Goal: Find specific page/section: Find specific page/section

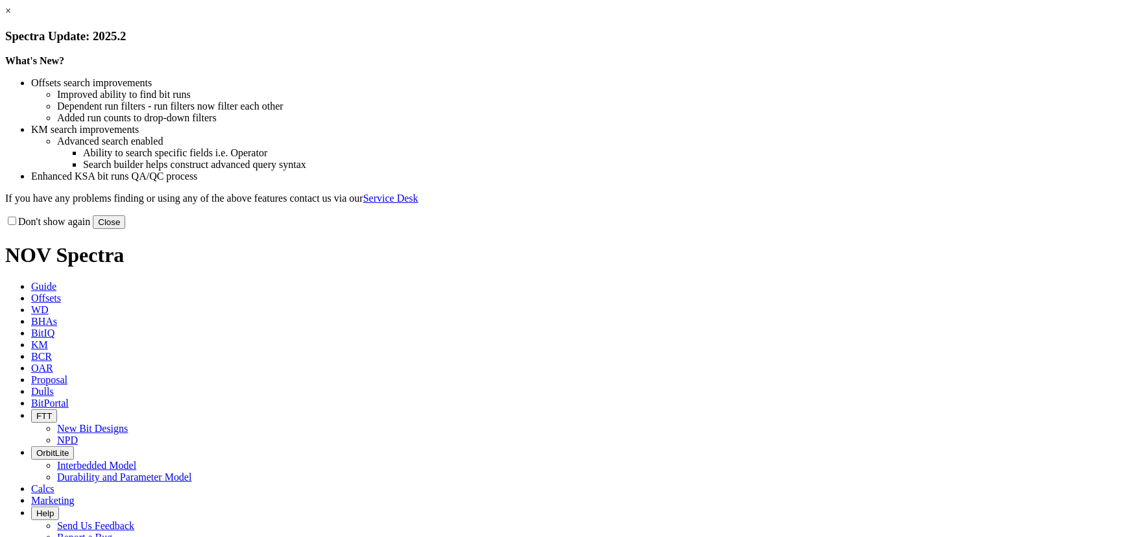
click at [125, 229] on button "Close" at bounding box center [109, 222] width 32 height 14
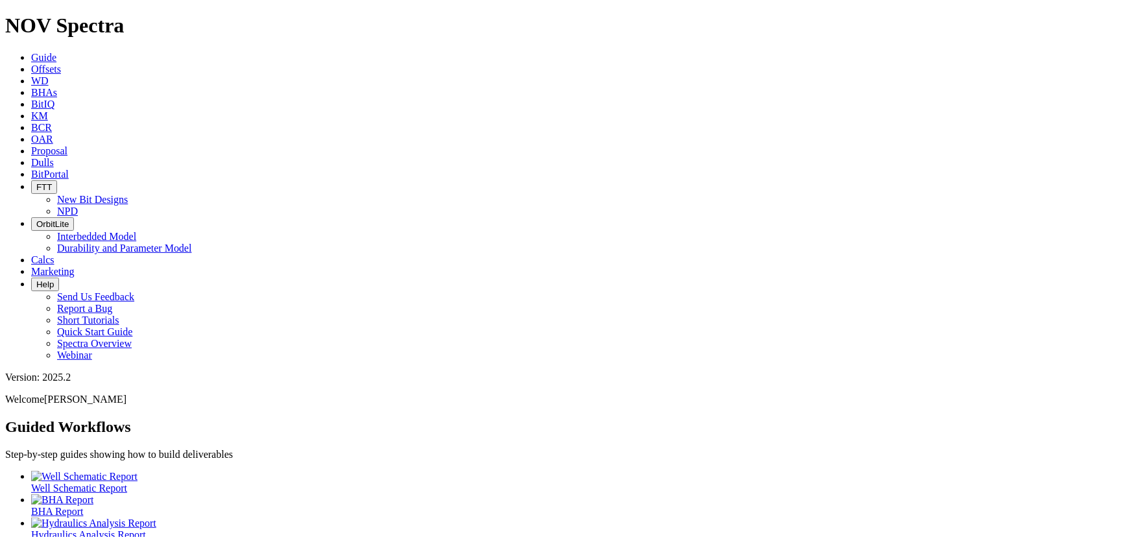
click at [54, 157] on span "Dulls" at bounding box center [42, 162] width 23 height 11
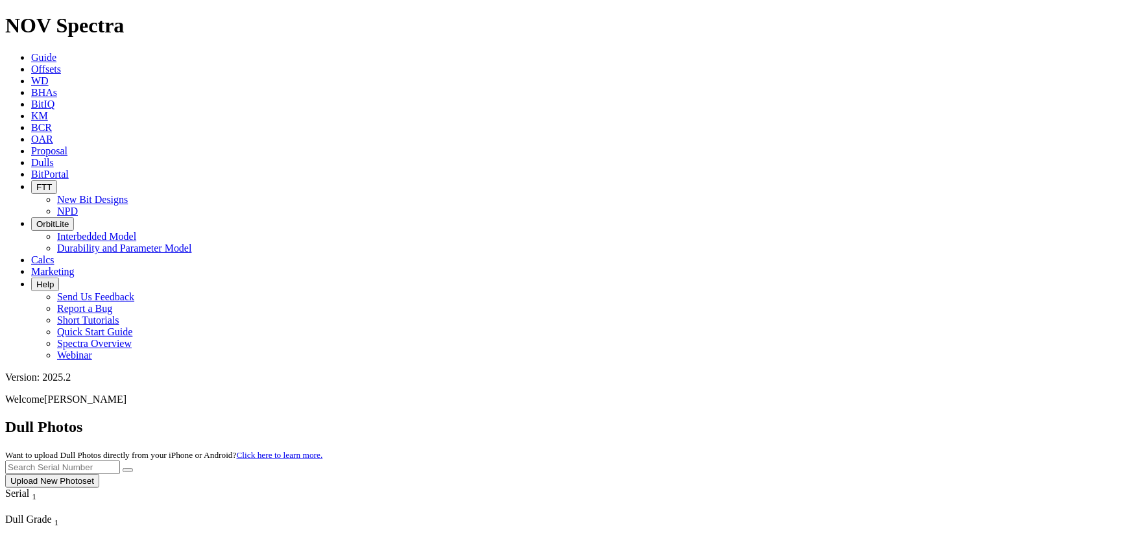
click at [1047, 418] on div "Dull Photos Want to upload Dull Photos directly from your iPhone or Android? Cl…" at bounding box center [566, 452] width 1122 height 69
click at [99, 474] on button "Upload New Photoset" at bounding box center [52, 481] width 94 height 14
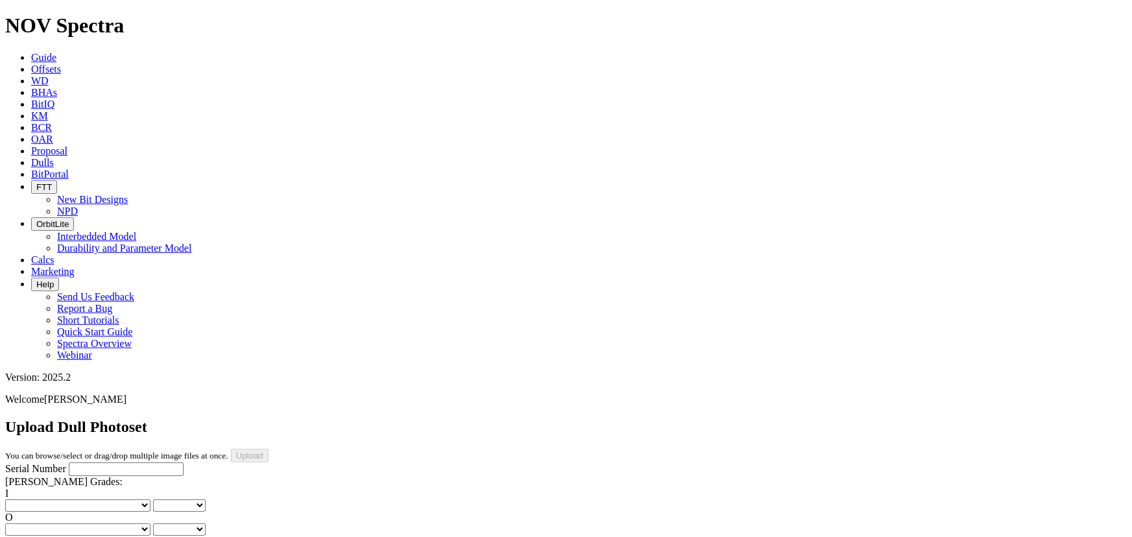
click at [54, 157] on link "Dulls" at bounding box center [42, 162] width 23 height 11
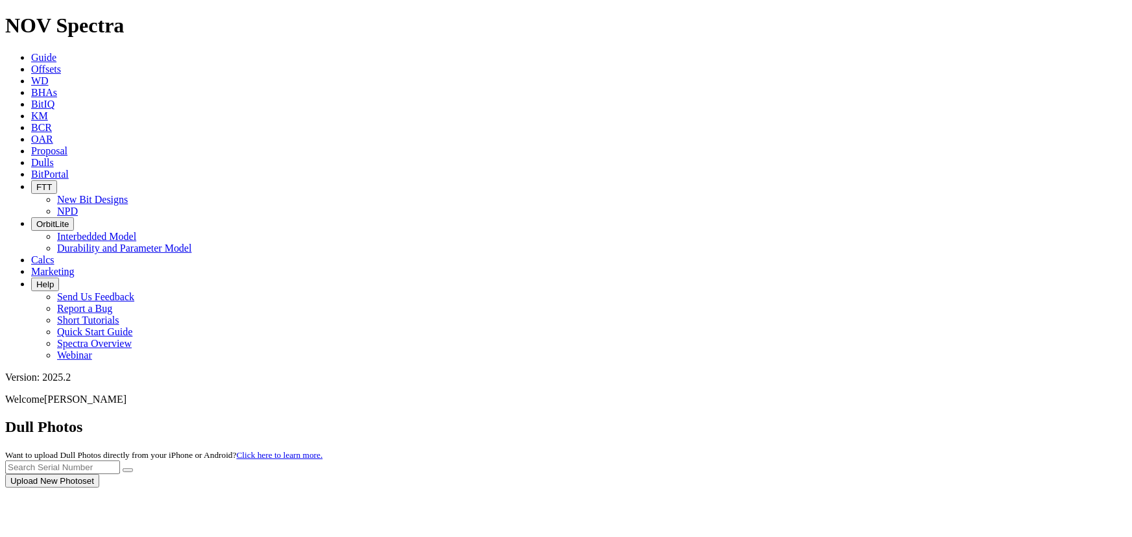
click at [843, 488] on div at bounding box center [566, 488] width 1122 height 0
click at [120, 461] on input "text" at bounding box center [62, 468] width 115 height 14
type input "A319085"
click at [123, 468] on button "submit" at bounding box center [128, 470] width 10 height 4
